Goal: Task Accomplishment & Management: Manage account settings

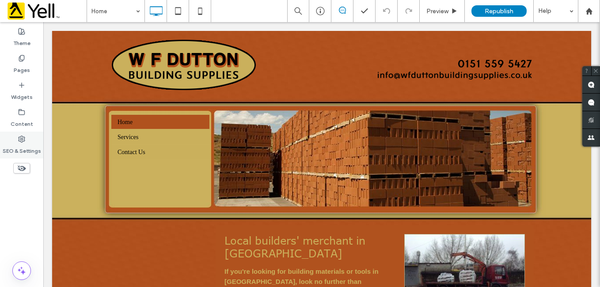
click at [21, 146] on label "SEO & Settings" at bounding box center [22, 149] width 38 height 12
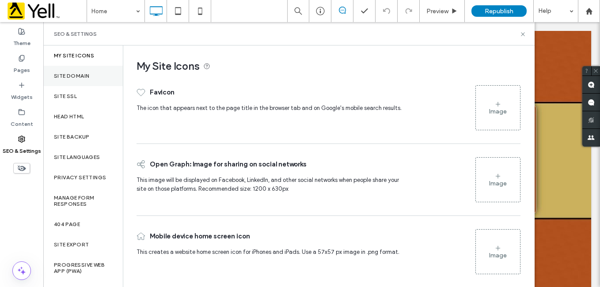
click at [75, 74] on label "Site Domain" at bounding box center [71, 76] width 35 height 6
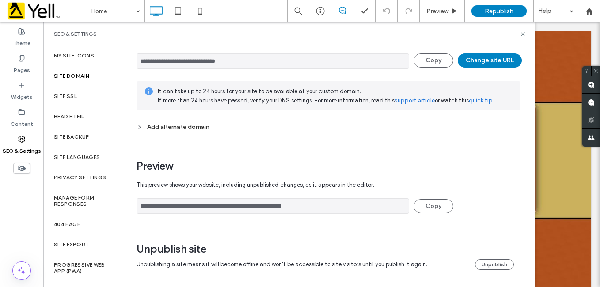
scroll to position [69, 0]
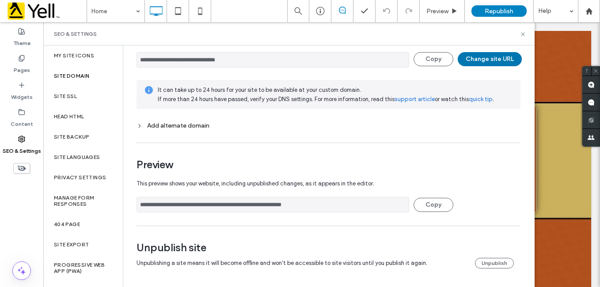
click at [475, 60] on button "Change site URL" at bounding box center [490, 59] width 64 height 14
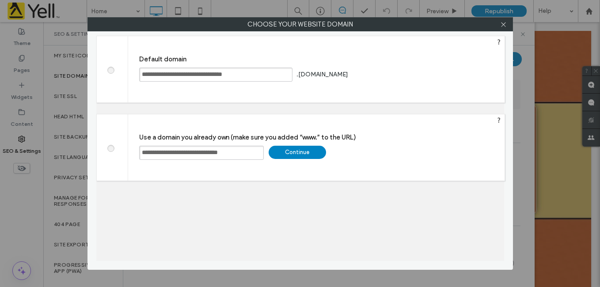
click at [111, 74] on div at bounding box center [112, 69] width 31 height 66
click at [111, 71] on span at bounding box center [111, 69] width 0 height 7
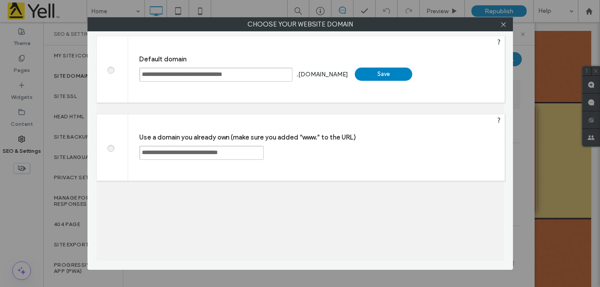
click at [401, 75] on div "Save" at bounding box center [383, 74] width 57 height 13
type input "**********"
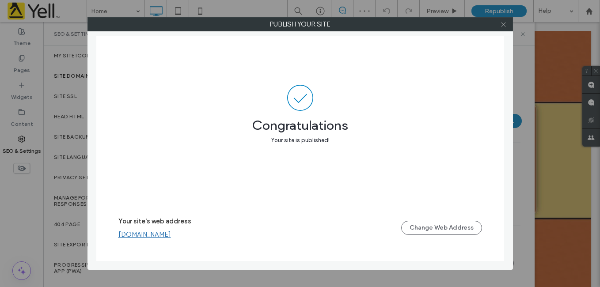
click at [503, 25] on icon at bounding box center [503, 24] width 7 height 7
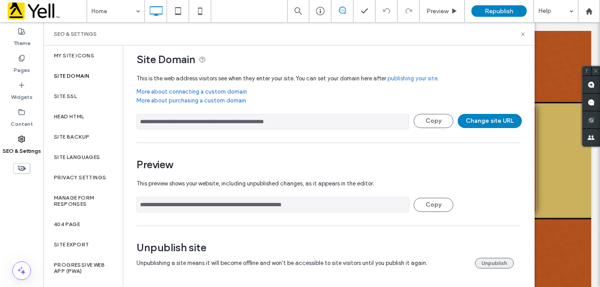
click at [484, 263] on button "Unpublish" at bounding box center [494, 263] width 39 height 11
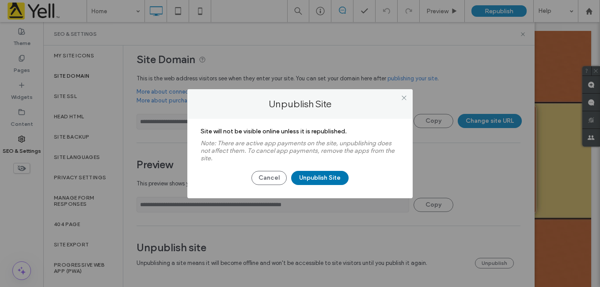
click at [331, 180] on button "Unpublish Site" at bounding box center [319, 178] width 57 height 14
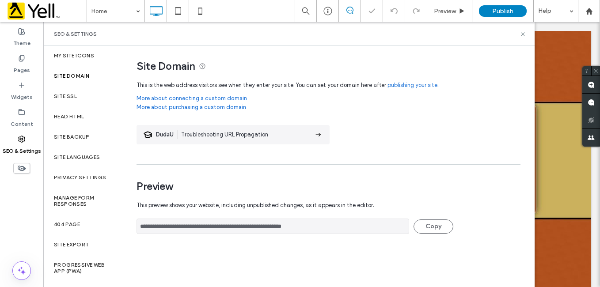
scroll to position [0, 0]
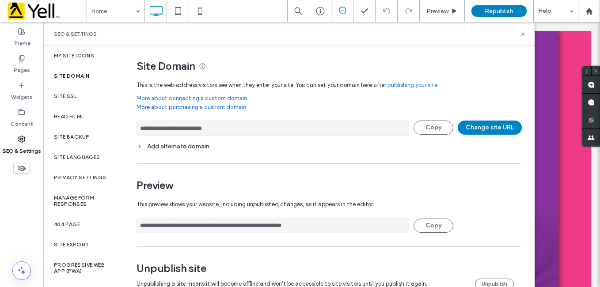
scroll to position [21, 0]
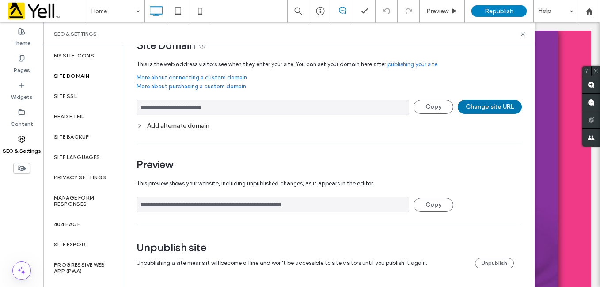
click at [484, 104] on button "Change site URL" at bounding box center [490, 107] width 64 height 14
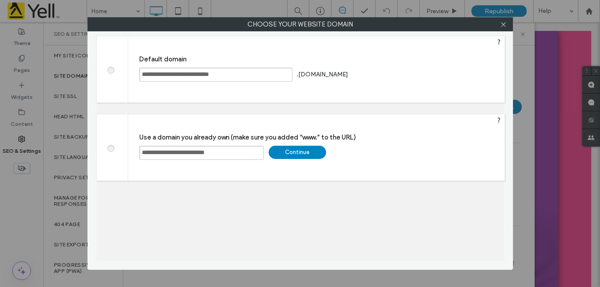
click at [111, 68] on span at bounding box center [111, 69] width 0 height 7
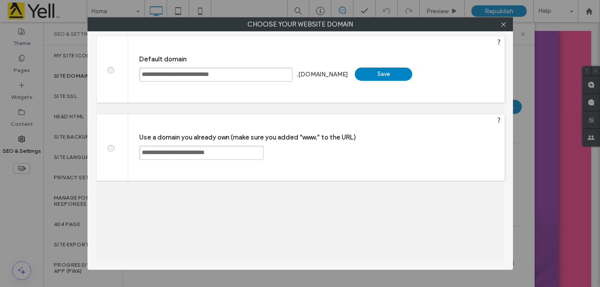
click at [397, 70] on div "Save" at bounding box center [383, 74] width 57 height 13
type input "**********"
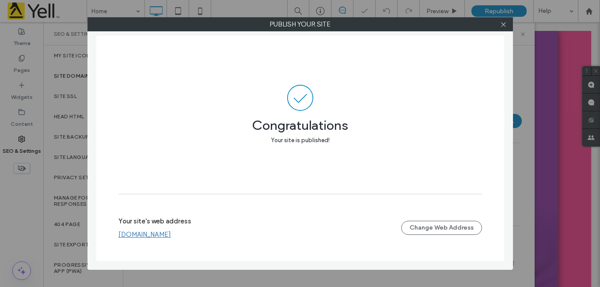
scroll to position [7, 0]
click at [506, 24] on icon at bounding box center [503, 24] width 7 height 7
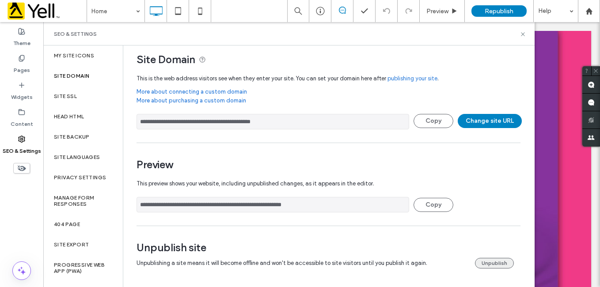
click at [488, 261] on button "Unpublish" at bounding box center [494, 263] width 39 height 11
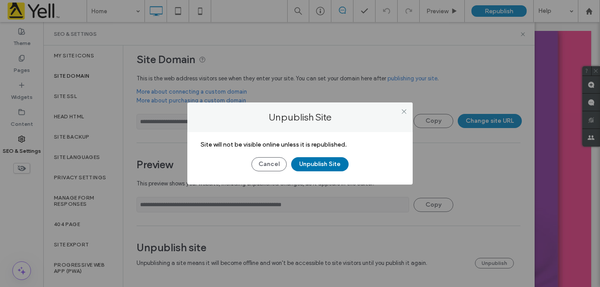
click at [313, 161] on button "Unpublish Site" at bounding box center [319, 164] width 57 height 14
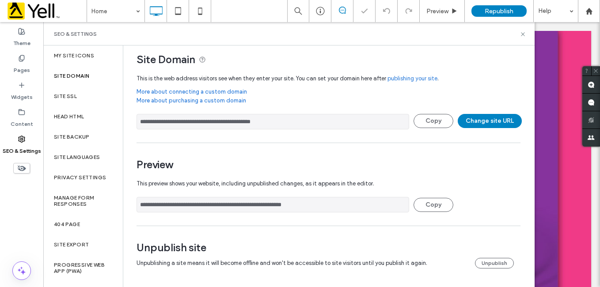
scroll to position [0, 0]
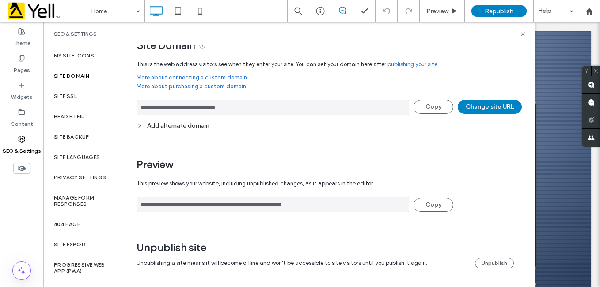
scroll to position [21, 0]
click at [491, 104] on button "Change site URL" at bounding box center [490, 107] width 64 height 14
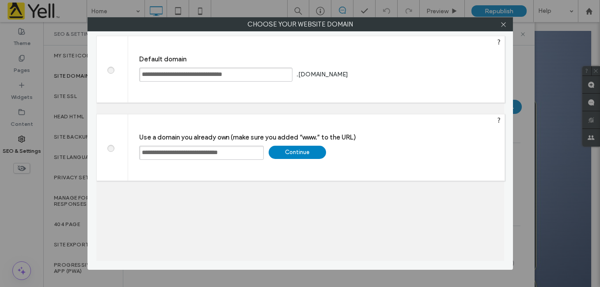
click at [111, 69] on span at bounding box center [111, 69] width 0 height 7
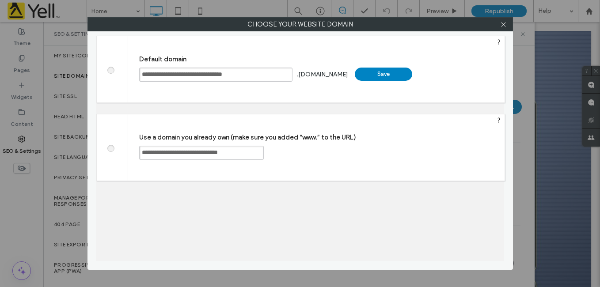
click at [398, 75] on div "Save" at bounding box center [383, 74] width 57 height 13
type input "**********"
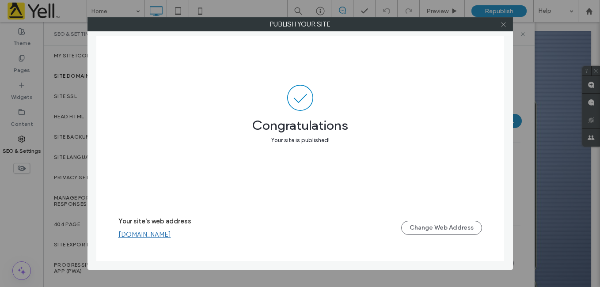
click at [502, 27] on icon at bounding box center [503, 24] width 7 height 7
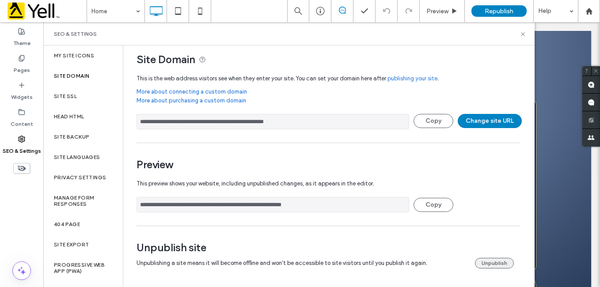
click at [496, 262] on button "Unpublish" at bounding box center [494, 263] width 39 height 11
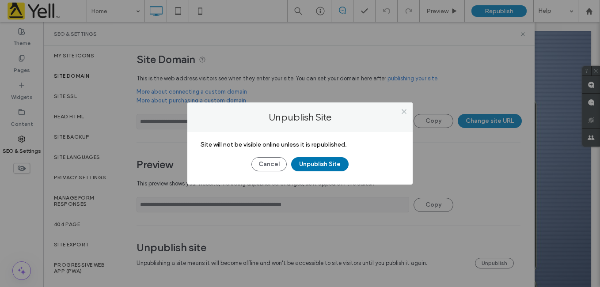
click at [318, 166] on button "Unpublish Site" at bounding box center [319, 164] width 57 height 14
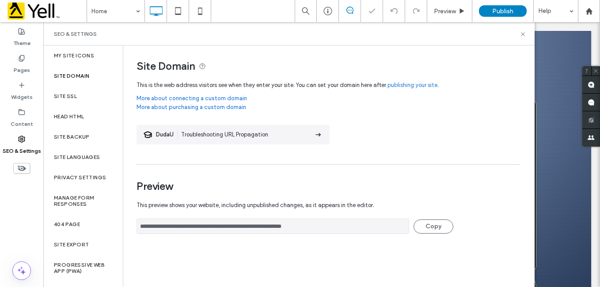
scroll to position [0, 0]
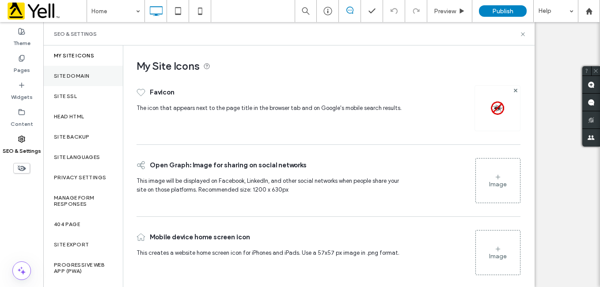
click at [71, 75] on label "Site Domain" at bounding box center [71, 76] width 35 height 6
